Goal: Task Accomplishment & Management: Manage account settings

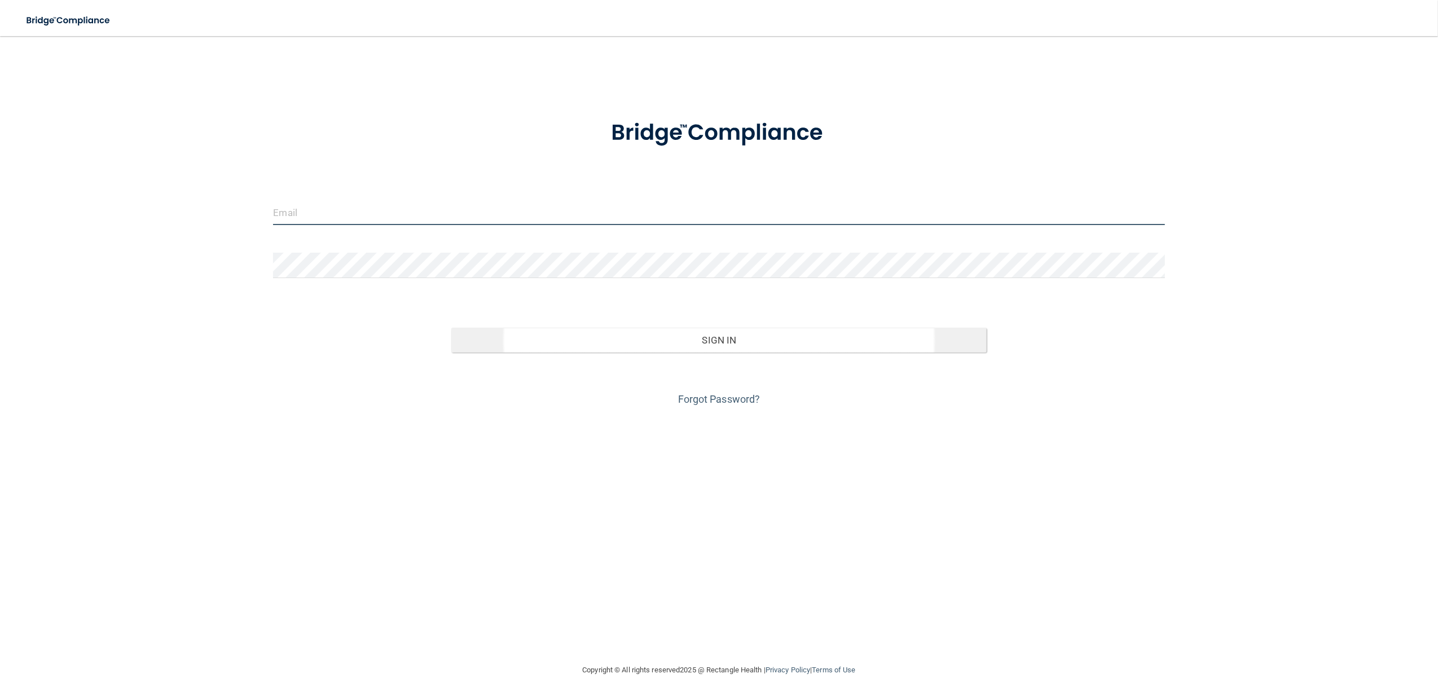
type input "[EMAIL_ADDRESS][DOMAIN_NAME]"
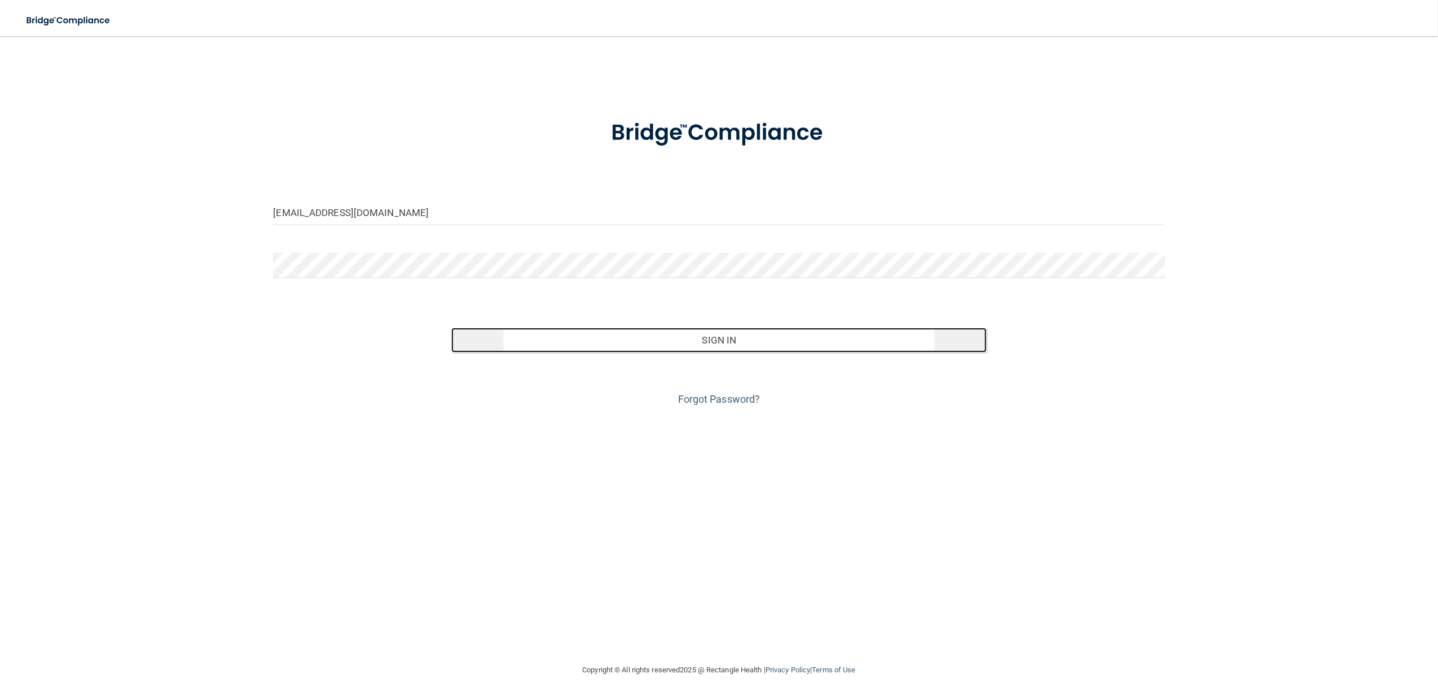
click at [747, 337] on button "Sign In" at bounding box center [718, 340] width 535 height 25
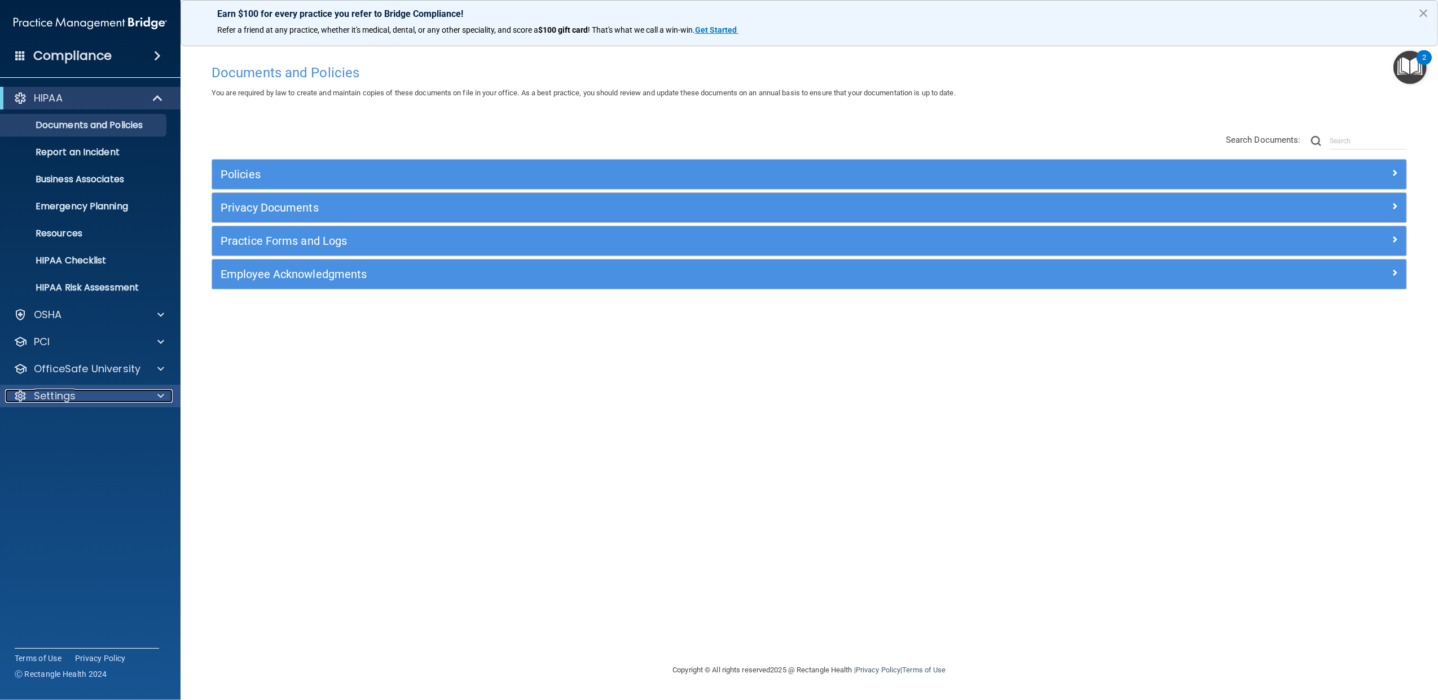
click at [108, 393] on div "Settings" at bounding box center [75, 396] width 140 height 14
click at [64, 444] on p "My Users" at bounding box center [84, 449] width 154 height 11
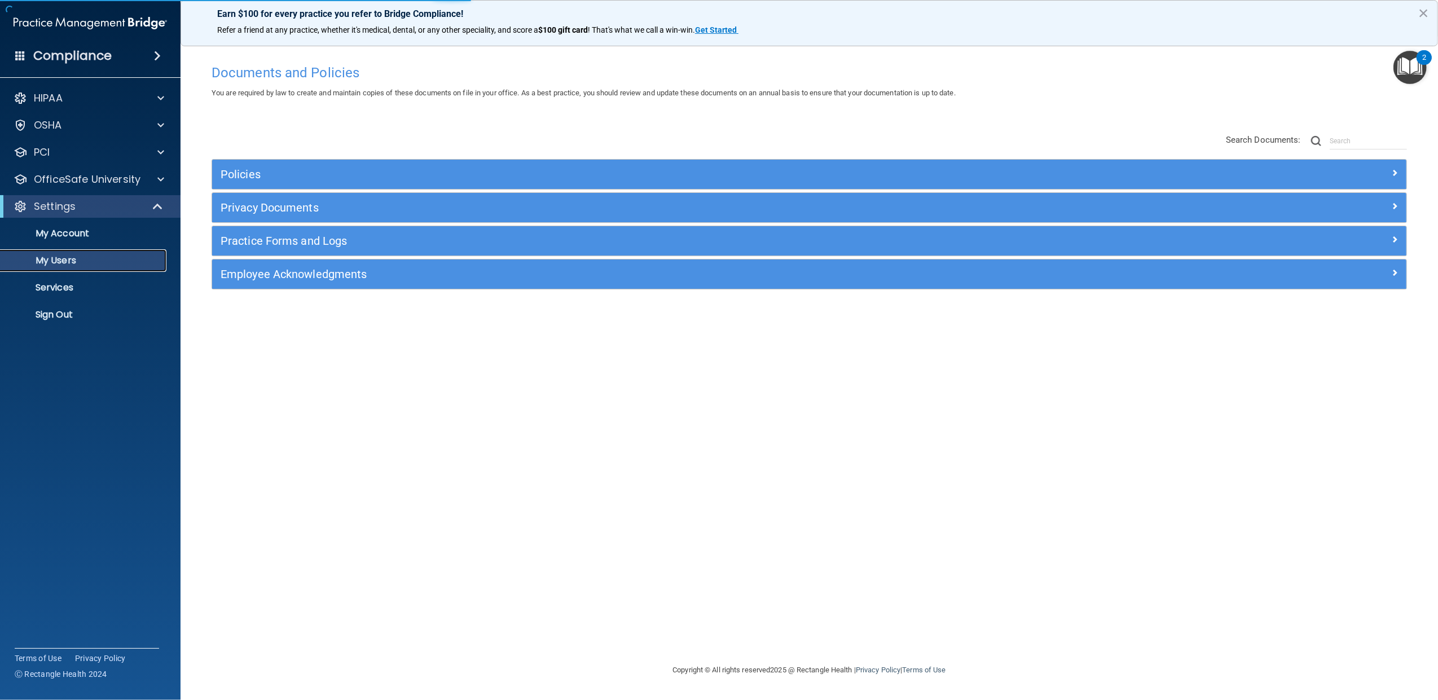
select select "20"
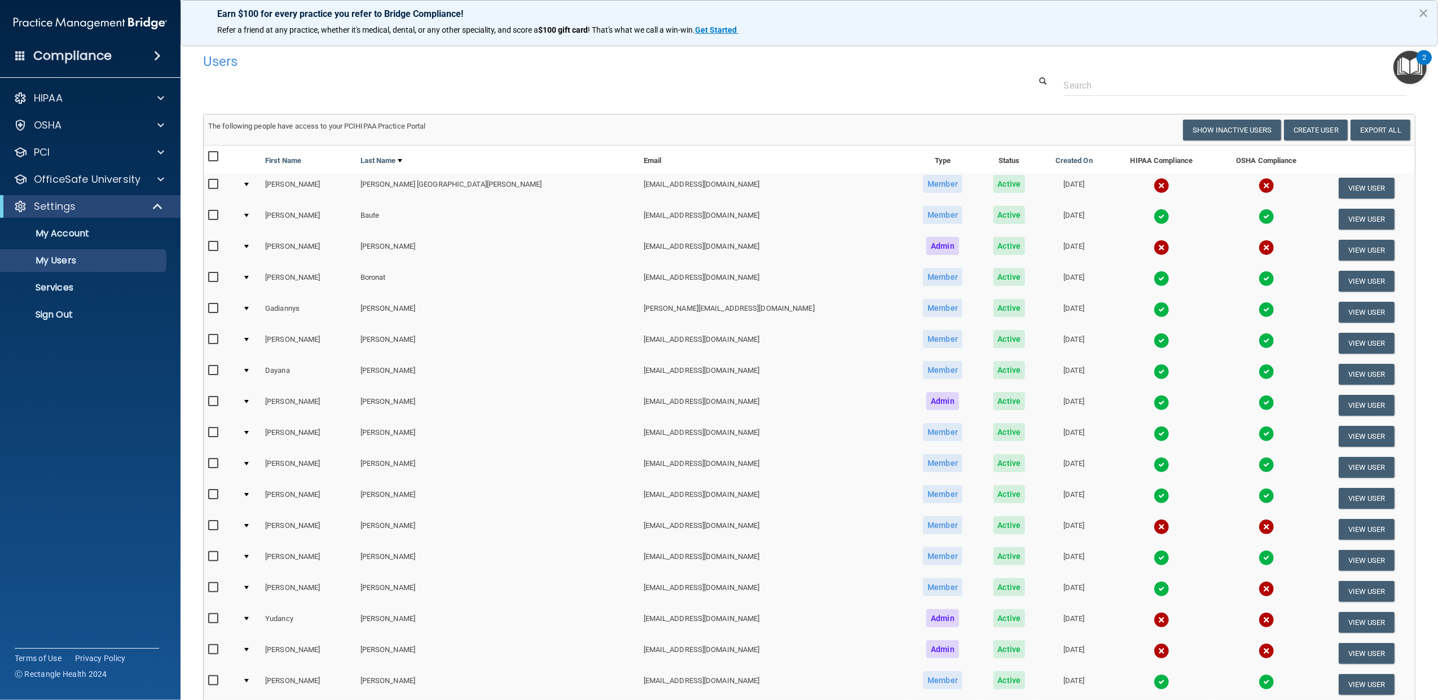
click at [257, 183] on td at bounding box center [249, 188] width 23 height 31
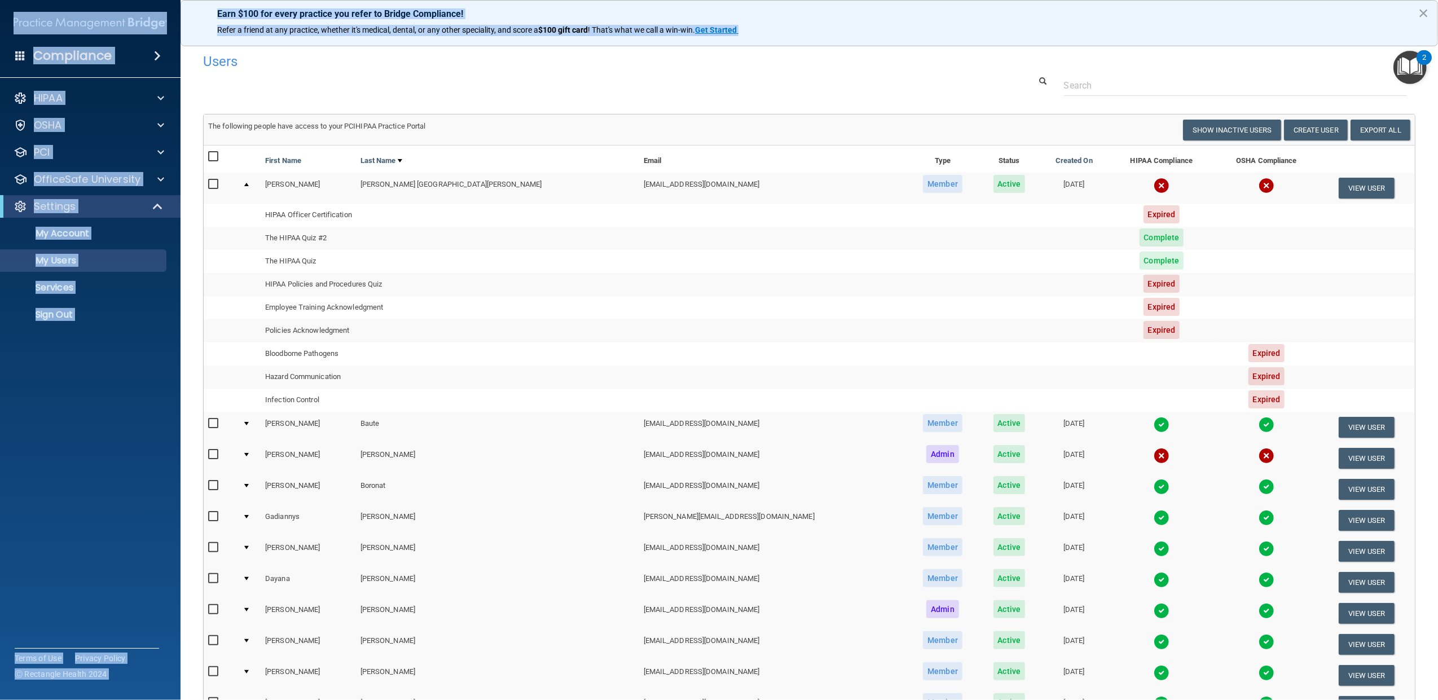
drag, startPoint x: 777, startPoint y: 29, endPoint x: 161, endPoint y: 6, distance: 616.4
click at [161, 6] on div "Compliance HIPAA Documents and Policies Report an Incident Business Associates …" at bounding box center [719, 350] width 1438 height 700
copy div "Compliance HIPAA Documents and Policies Report an Incident Business Associates …"
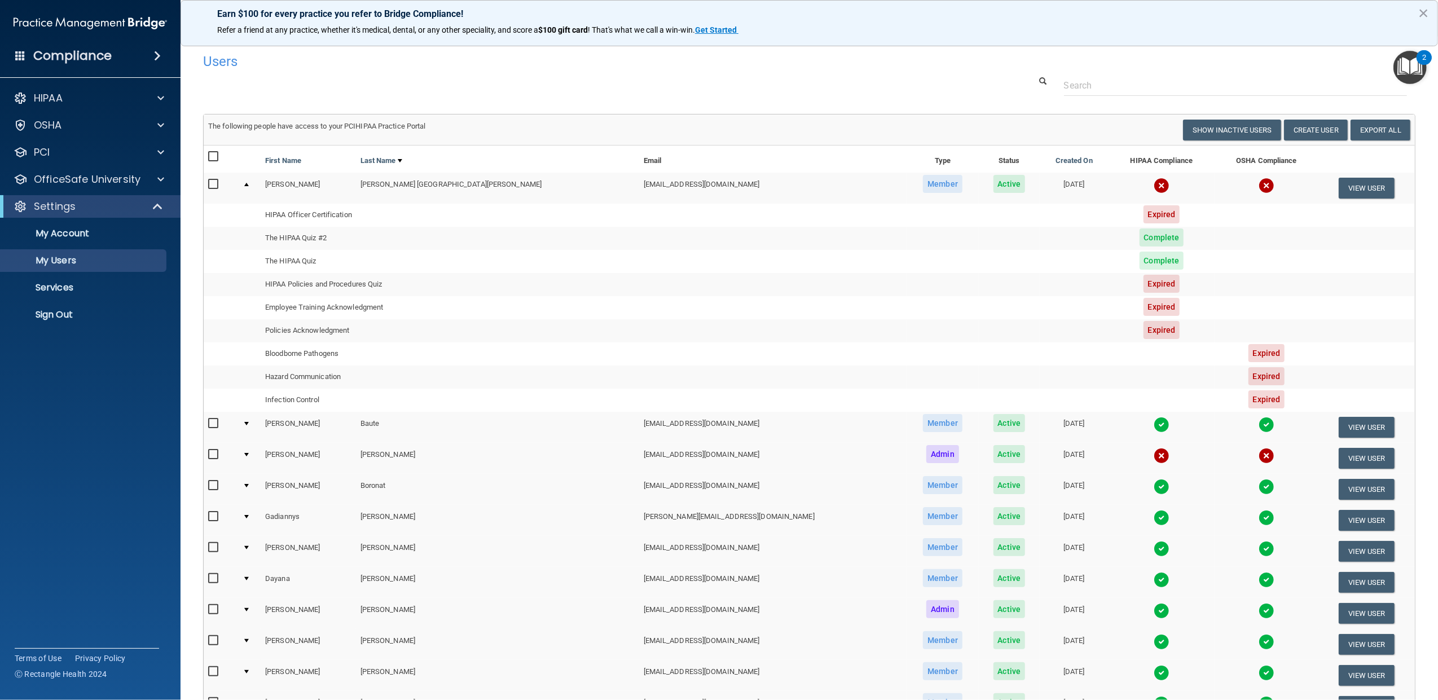
click at [249, 183] on div at bounding box center [246, 184] width 5 height 3
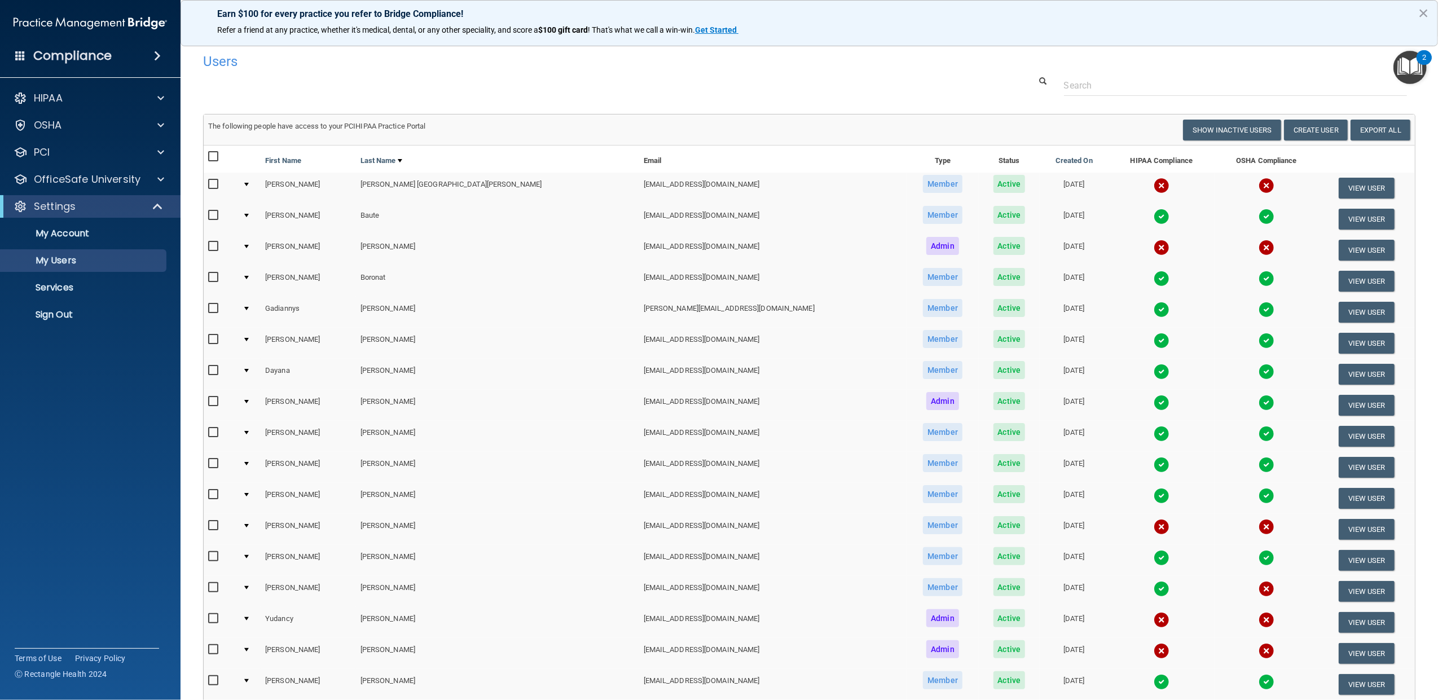
click at [249, 524] on div at bounding box center [246, 525] width 5 height 3
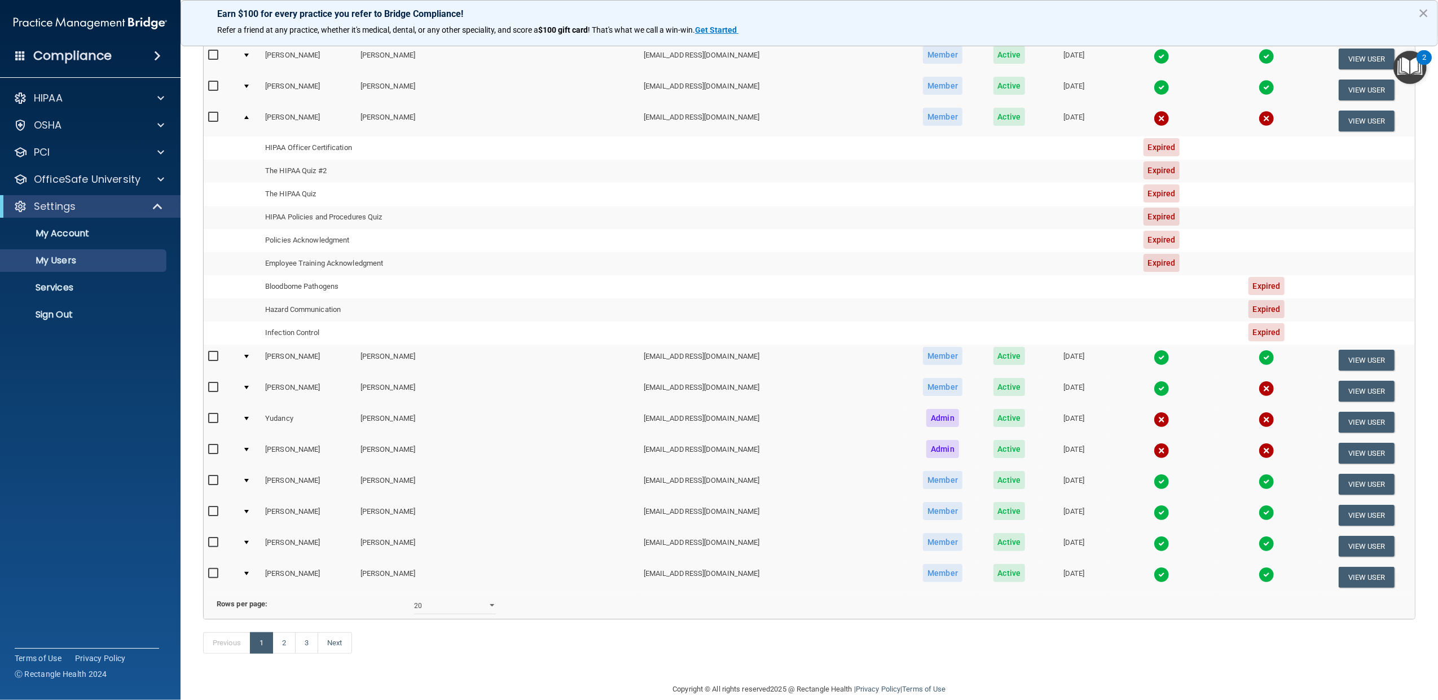
scroll to position [447, 0]
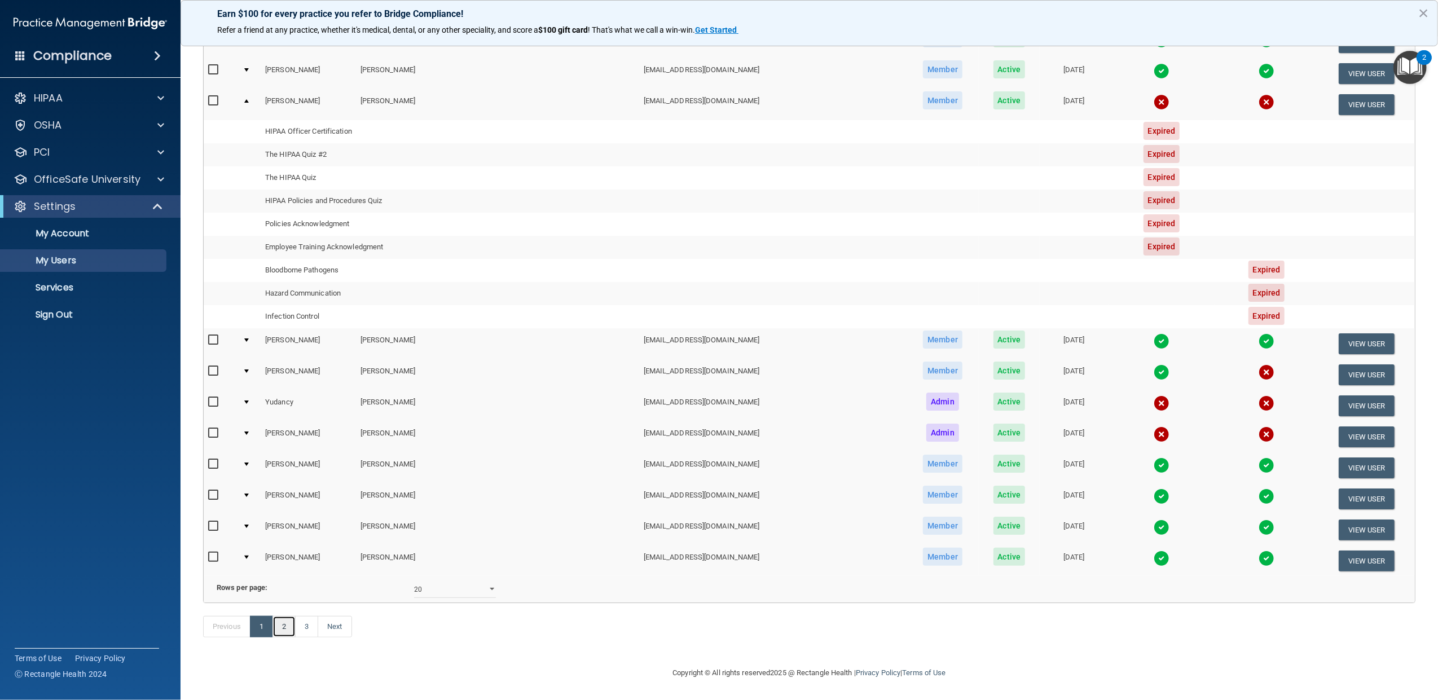
click at [282, 626] on link "2" at bounding box center [283, 626] width 23 height 21
select select "20"
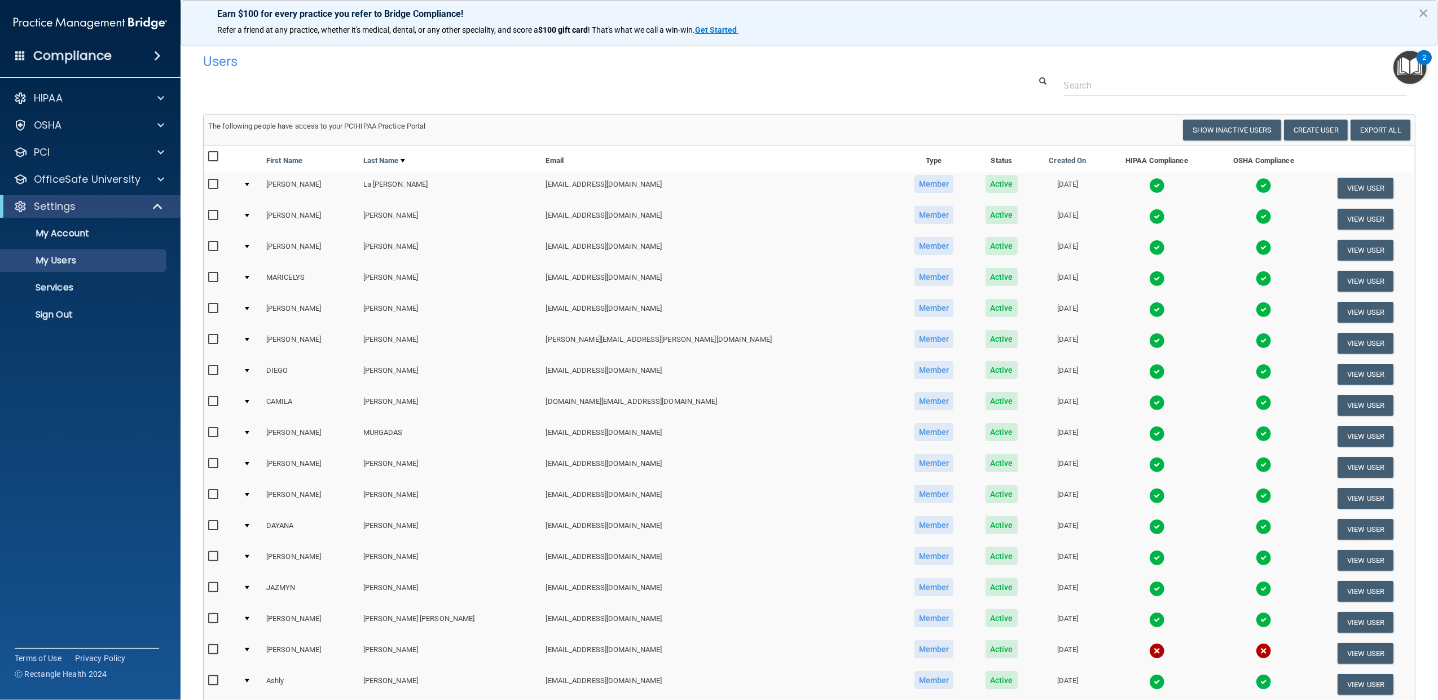
click at [249, 307] on div at bounding box center [247, 308] width 5 height 3
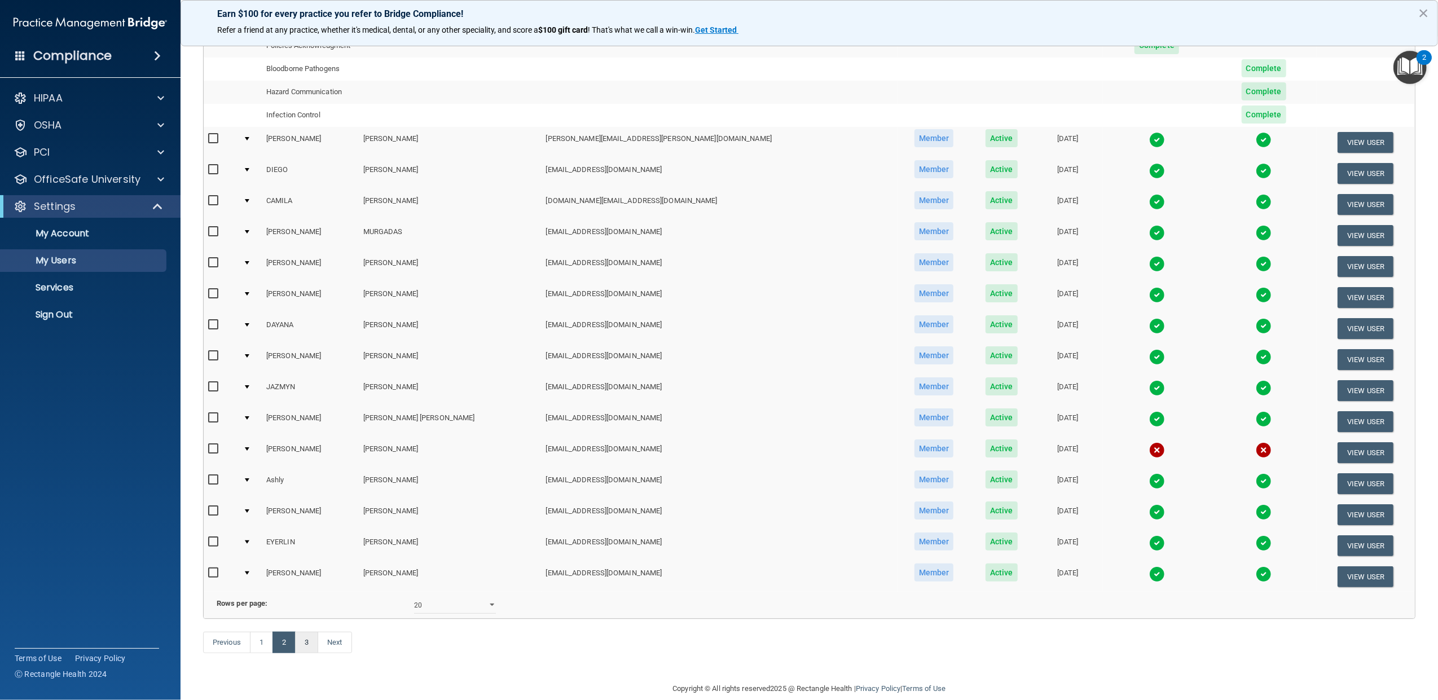
scroll to position [447, 0]
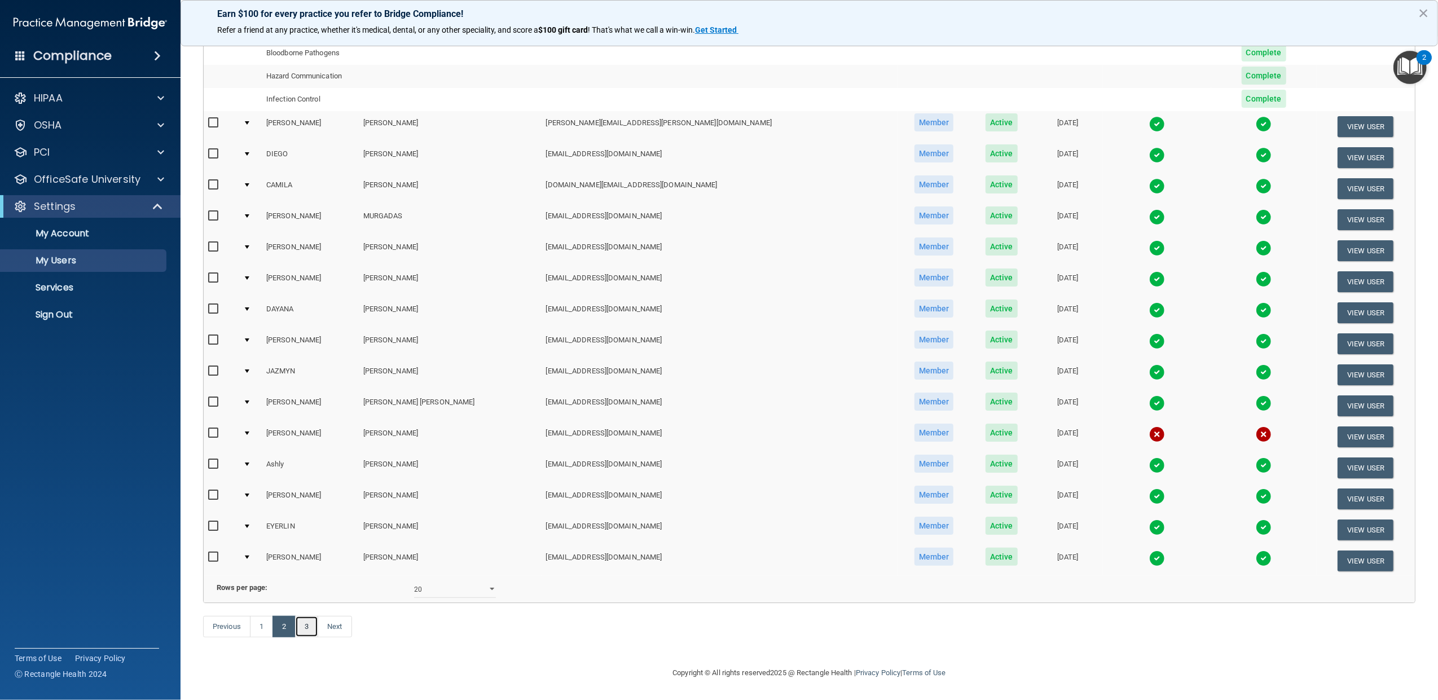
click at [307, 632] on link "3" at bounding box center [306, 626] width 23 height 21
select select "20"
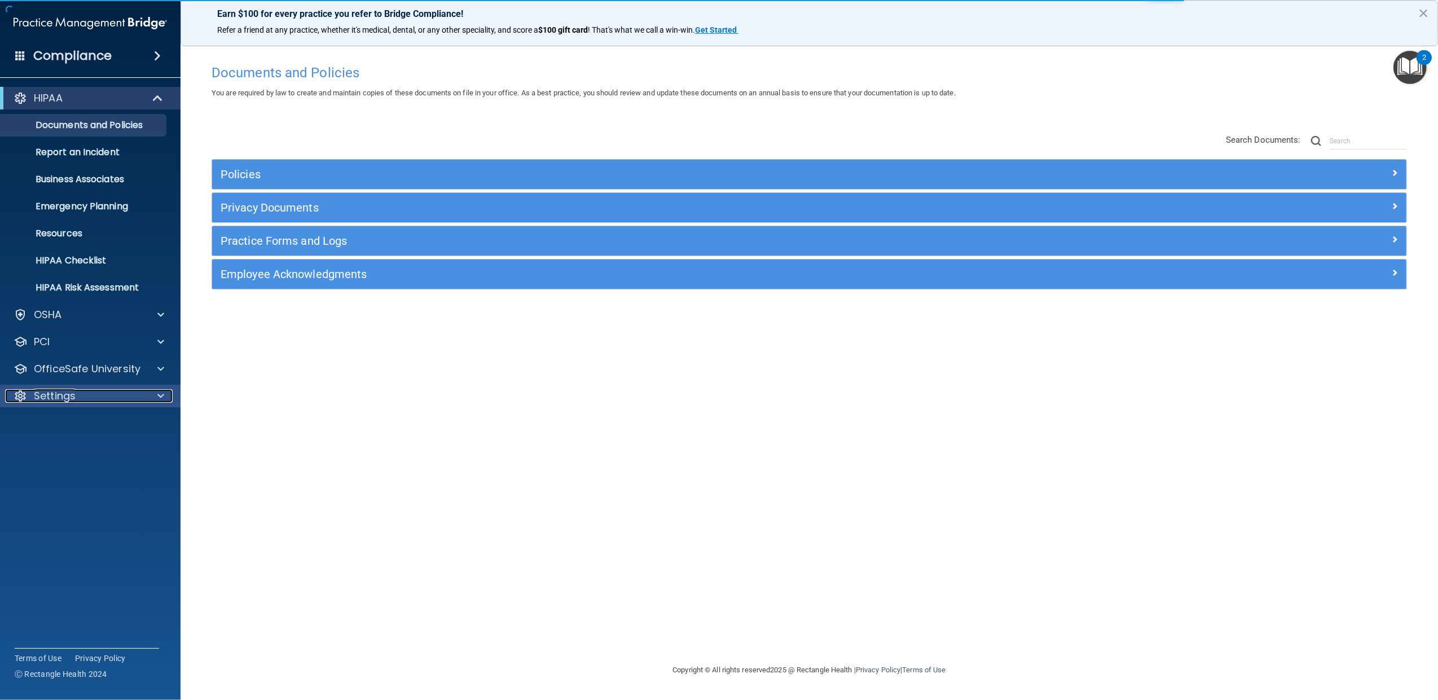
click at [71, 396] on p "Settings" at bounding box center [55, 396] width 42 height 14
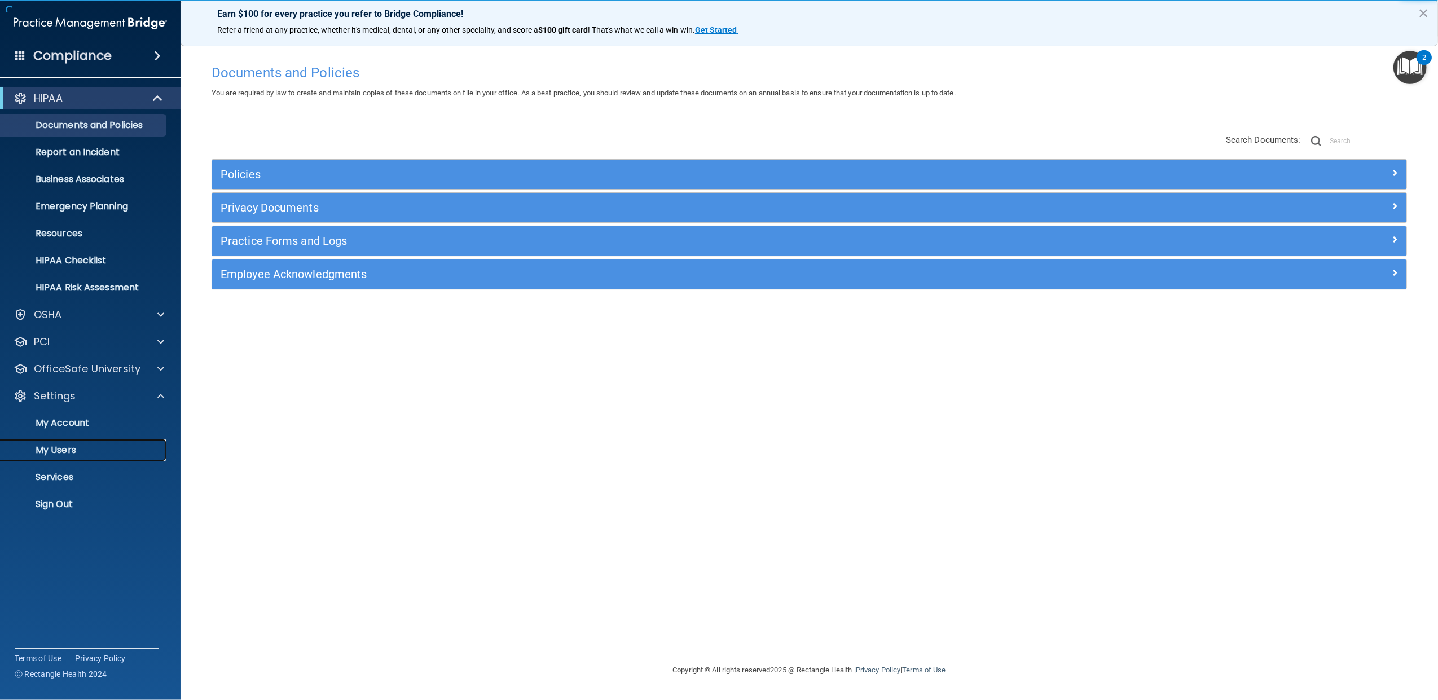
click at [59, 454] on p "My Users" at bounding box center [84, 449] width 154 height 11
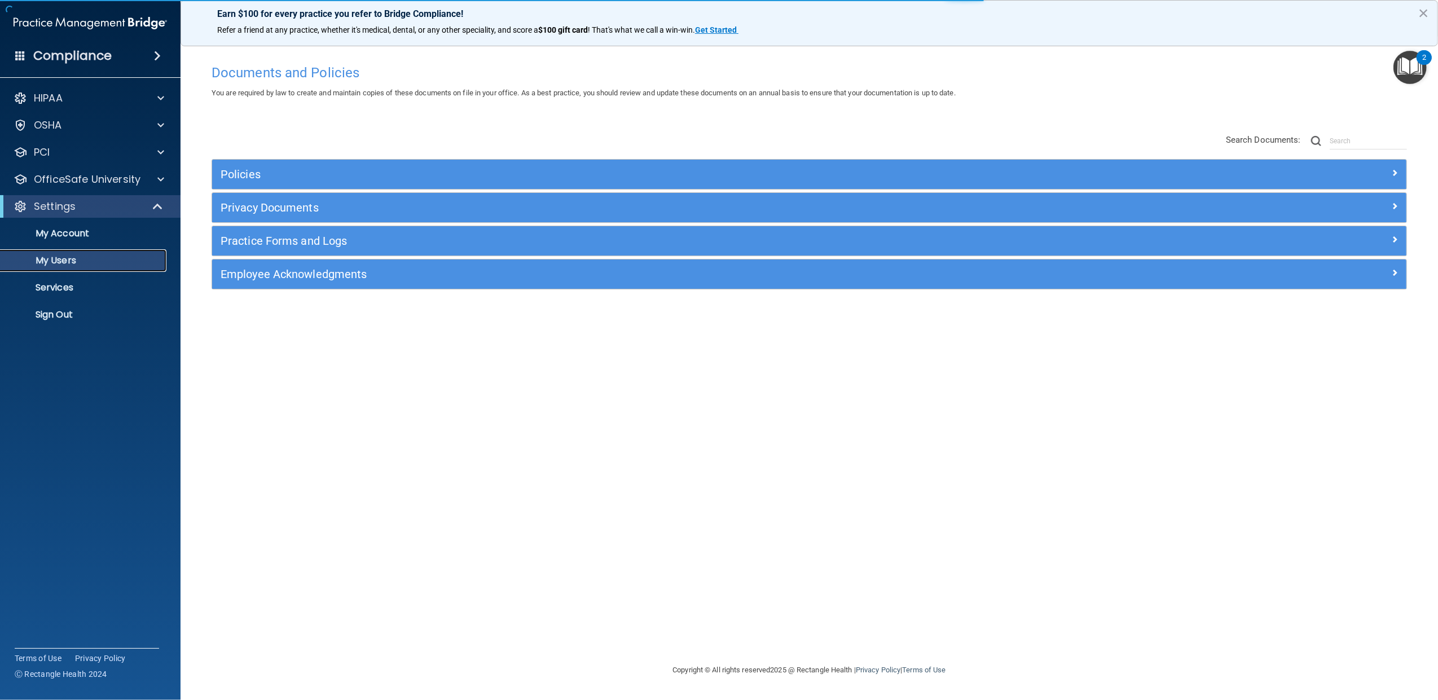
select select "20"
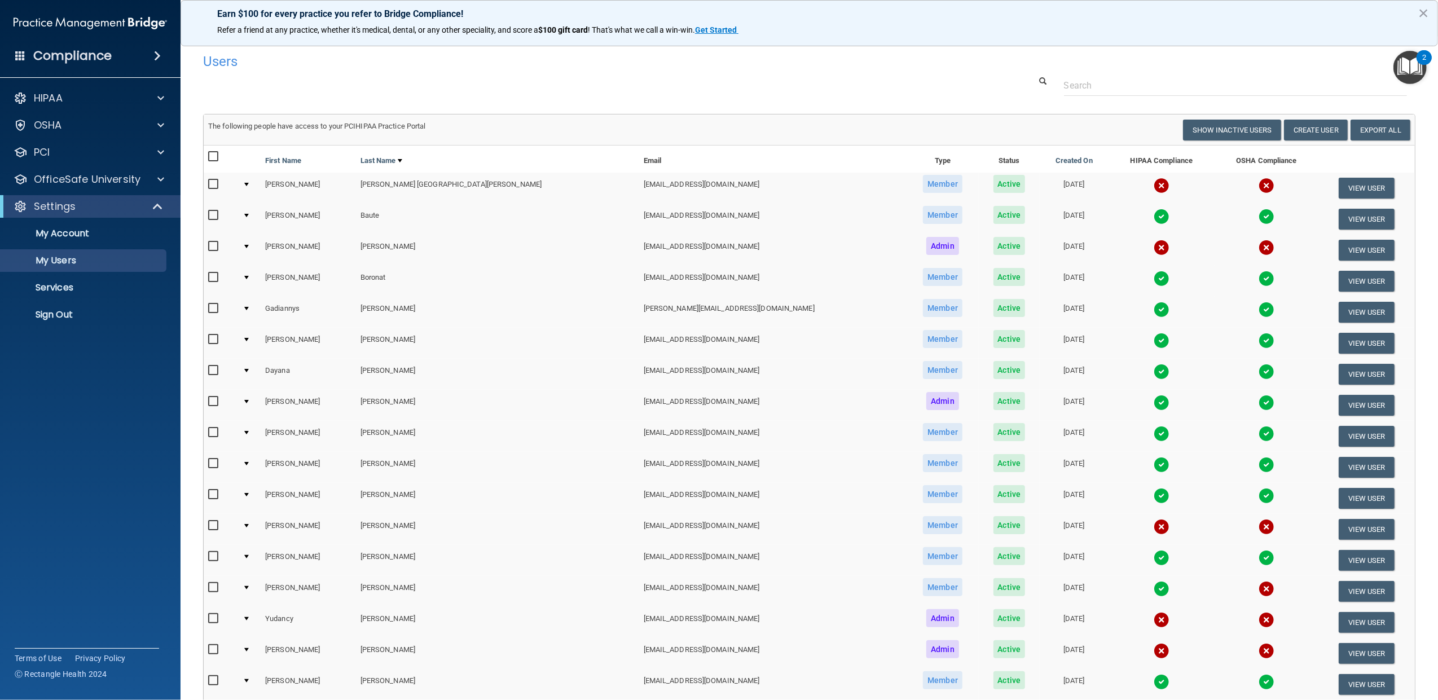
click at [249, 524] on div at bounding box center [246, 525] width 5 height 3
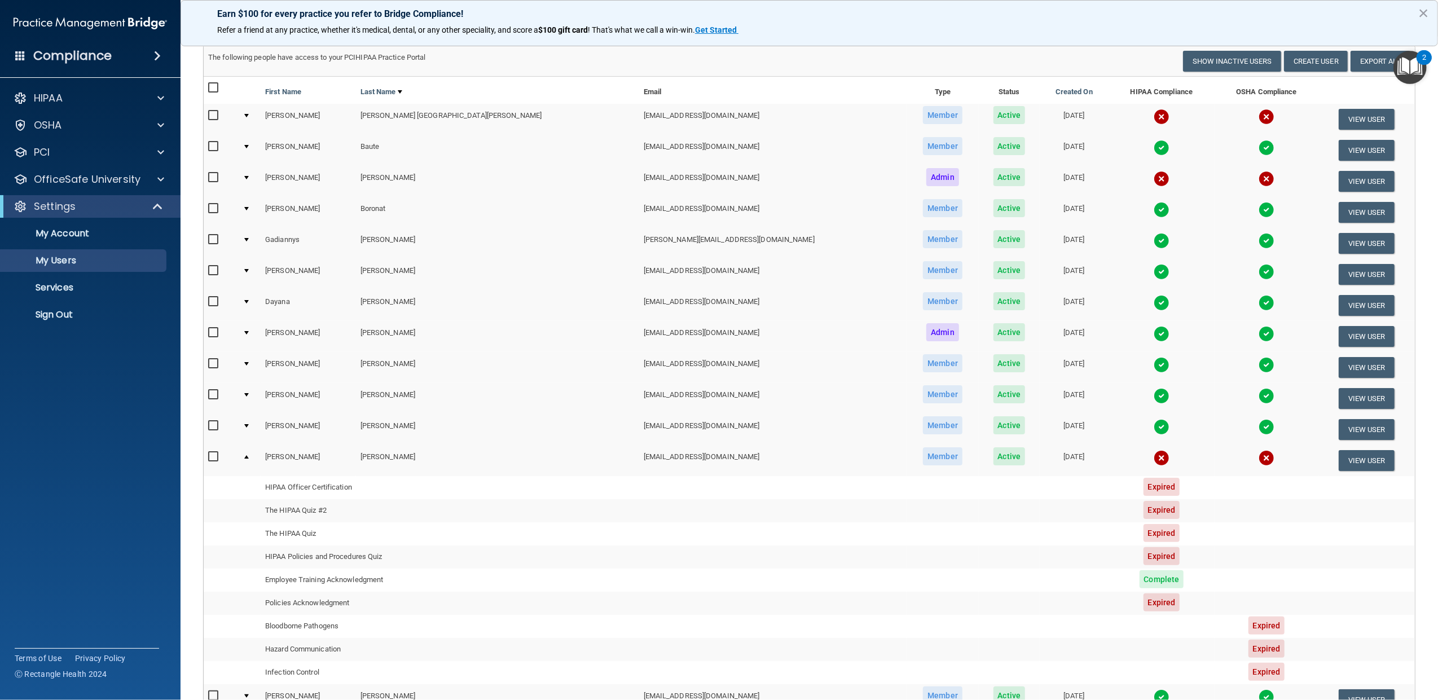
scroll to position [100, 0]
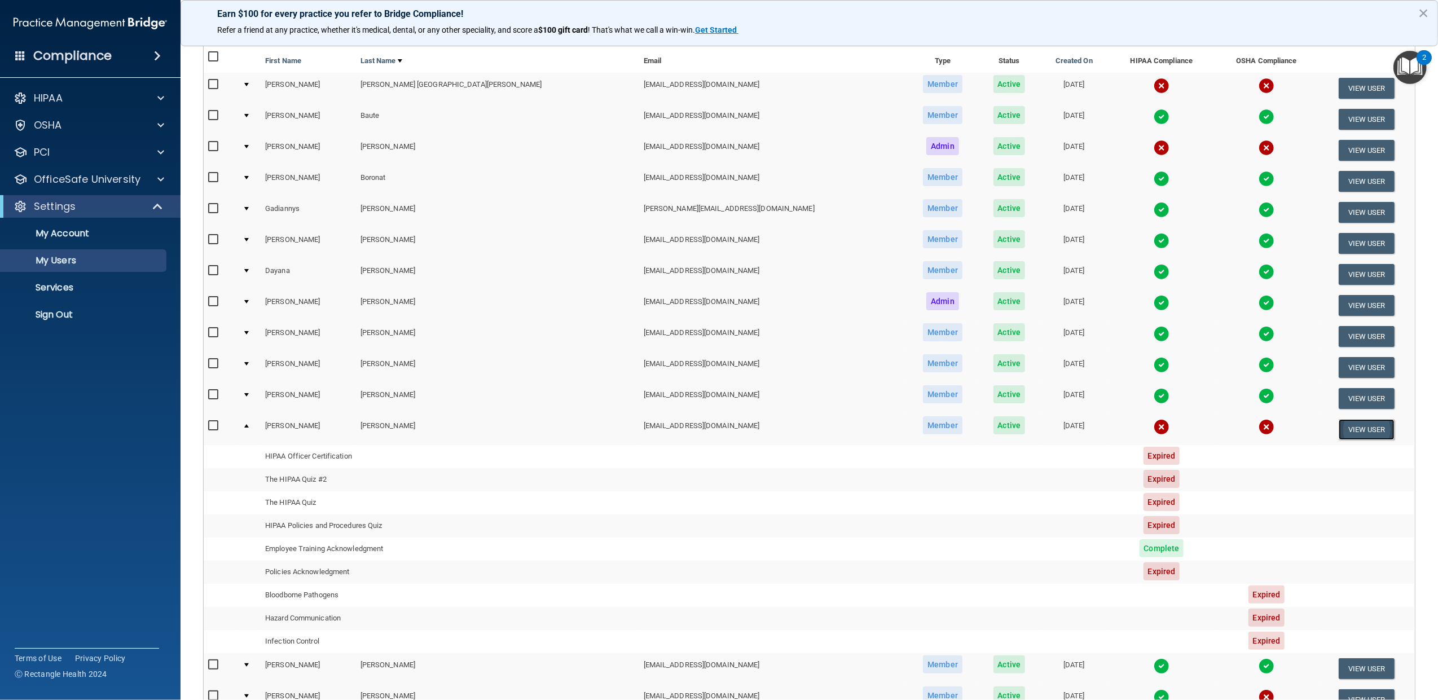
click at [1338, 429] on button "View User" at bounding box center [1366, 429] width 56 height 21
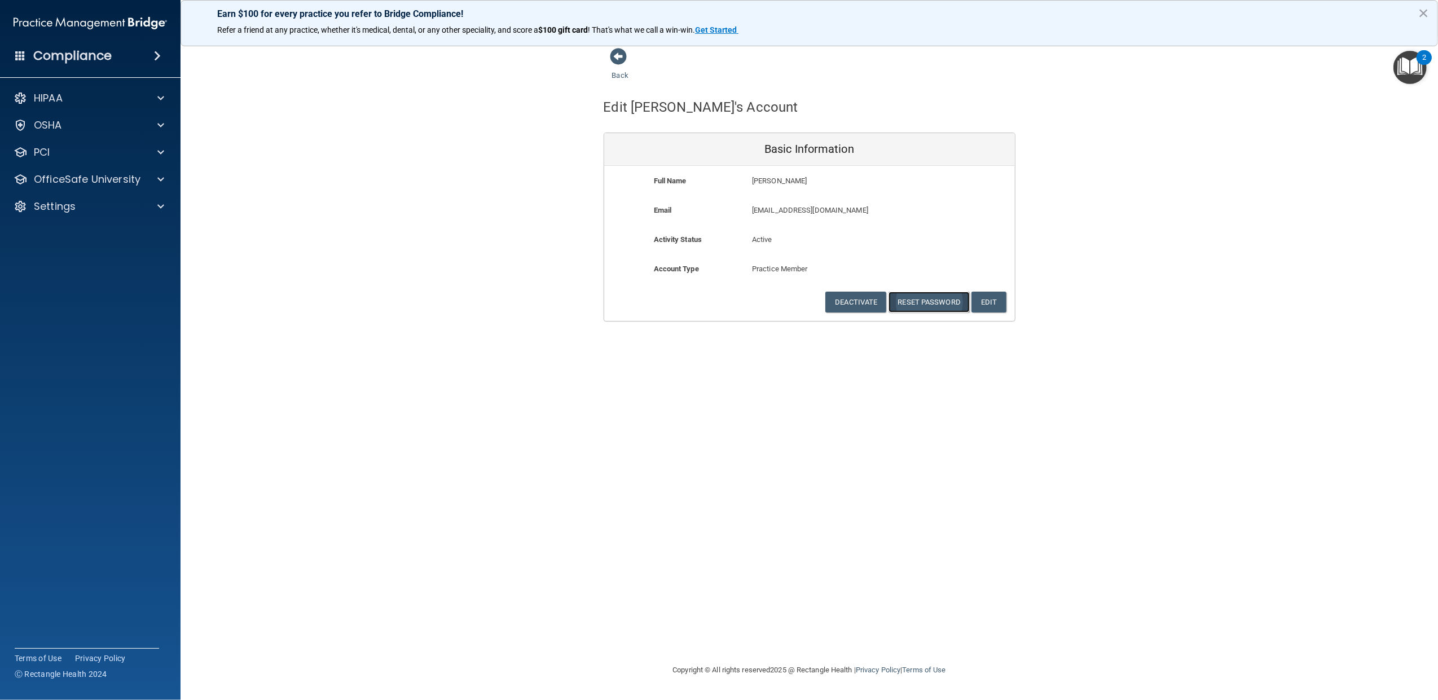
click at [945, 301] on button "Reset Password" at bounding box center [928, 302] width 81 height 21
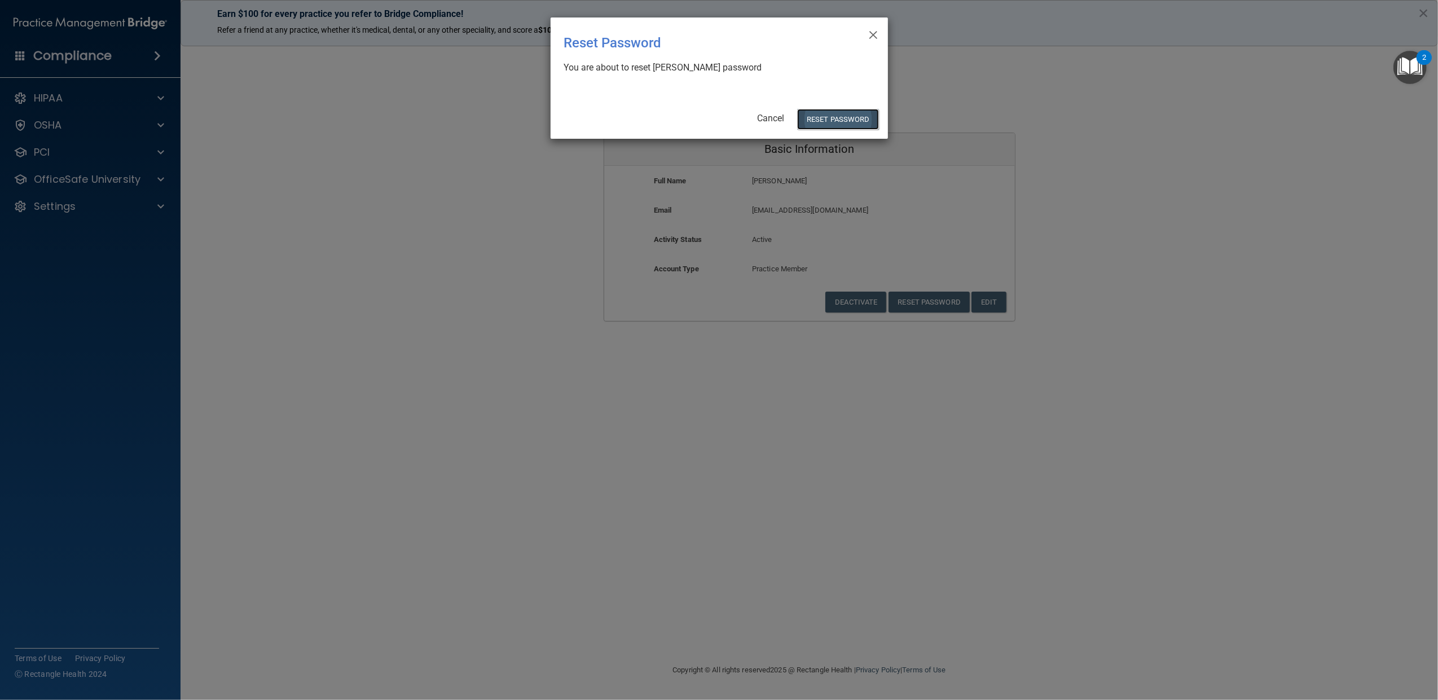
click at [826, 116] on button "Reset Password" at bounding box center [837, 119] width 81 height 21
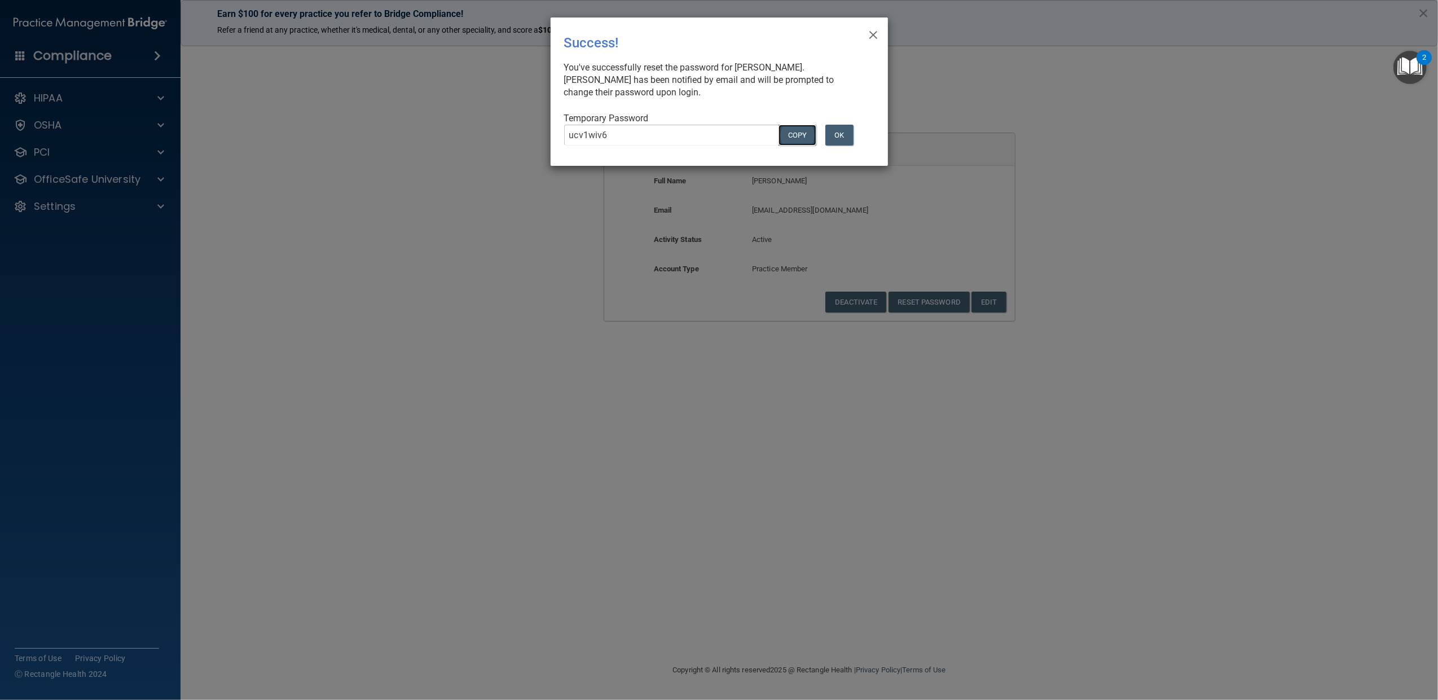
click at [793, 136] on button "COPY" at bounding box center [796, 135] width 37 height 21
click at [873, 30] on span "×" at bounding box center [873, 33] width 10 height 23
